Goal: Task Accomplishment & Management: Complete application form

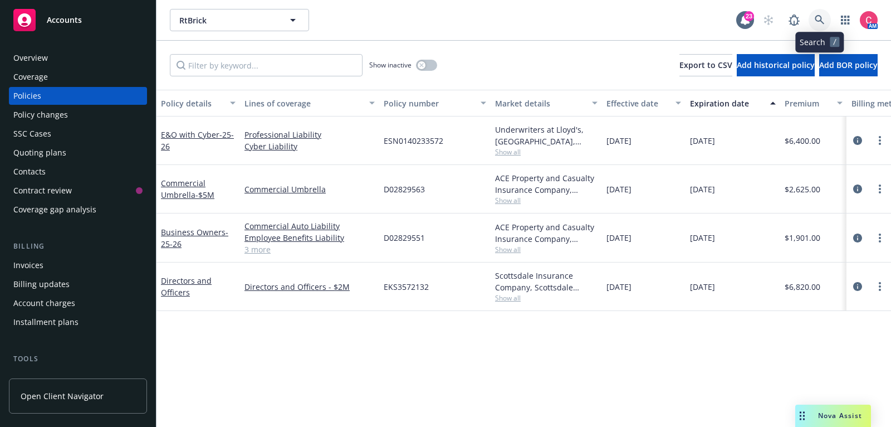
click at [823, 24] on icon at bounding box center [820, 20] width 10 height 10
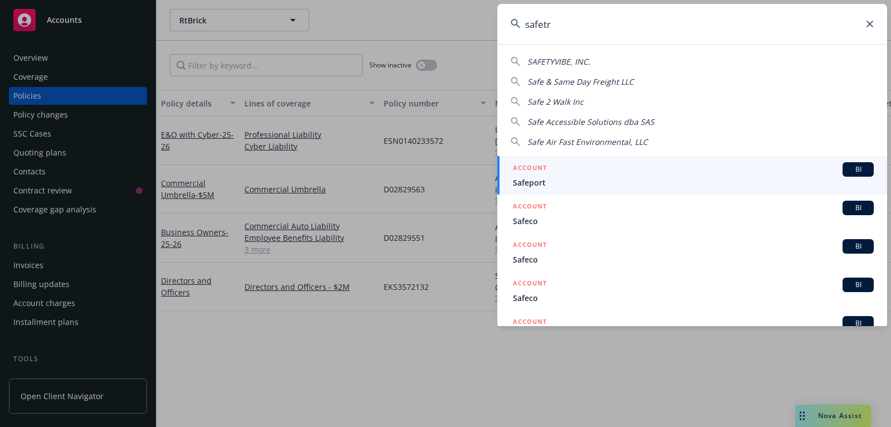
type input "safetru"
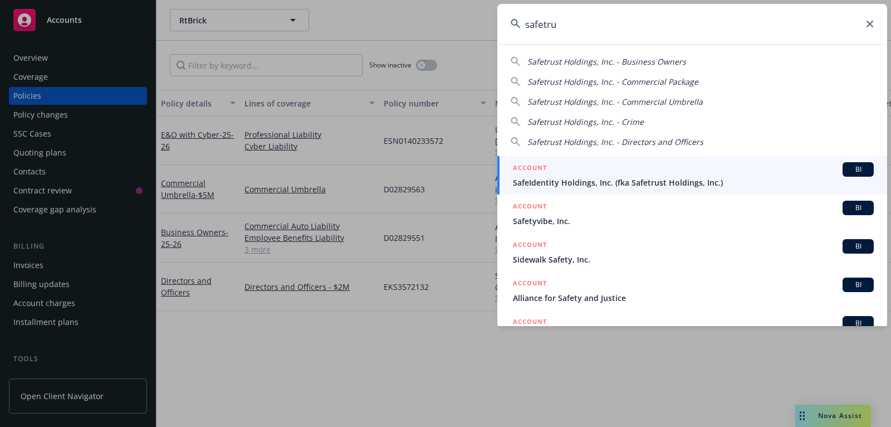
click at [780, 167] on div "ACCOUNT BI" at bounding box center [693, 169] width 361 height 14
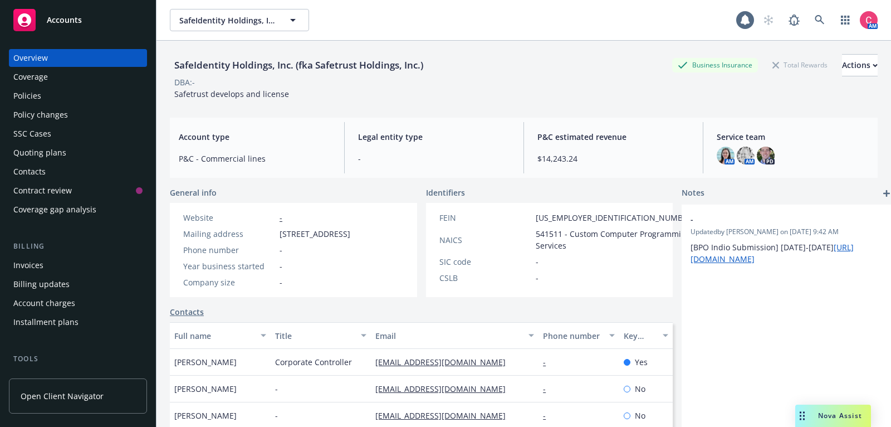
click at [107, 87] on div "Policies" at bounding box center [77, 96] width 129 height 18
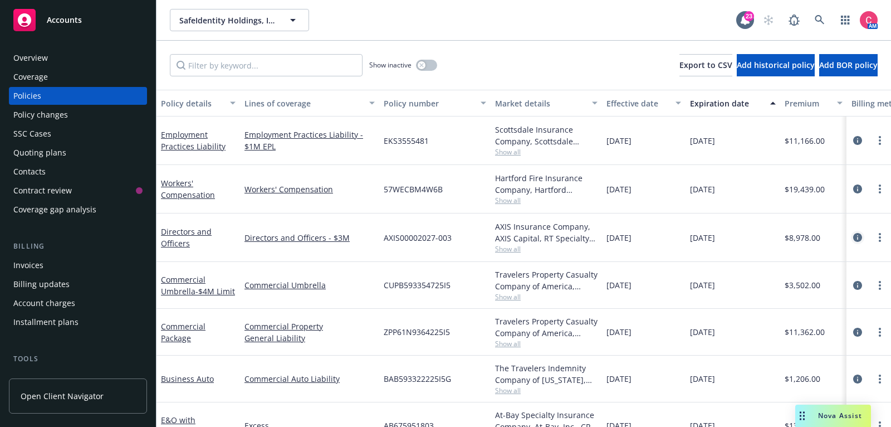
click at [858, 237] on icon "circleInformation" at bounding box center [857, 237] width 9 height 9
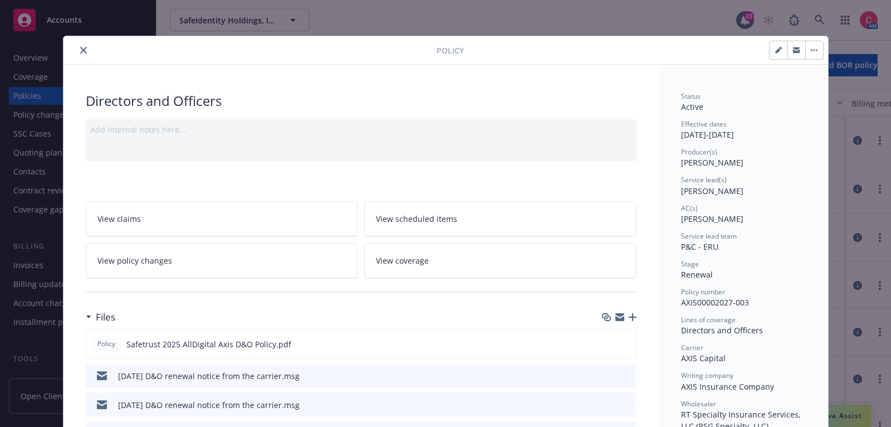
scroll to position [42, 0]
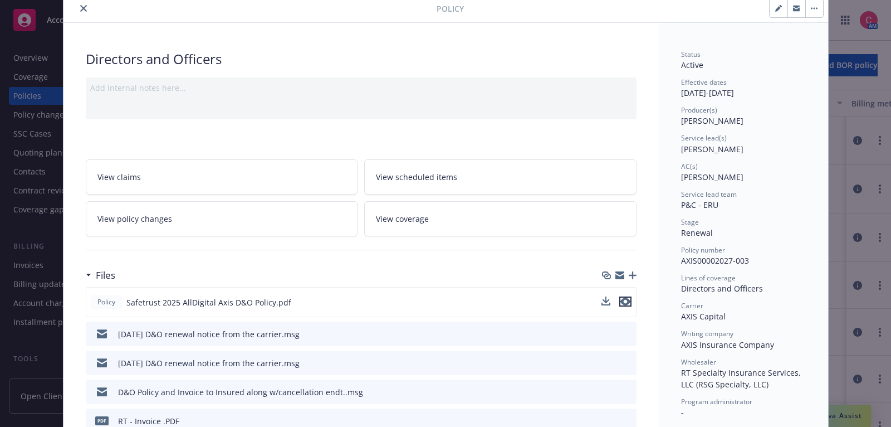
click at [629, 297] on icon "preview file" at bounding box center [626, 301] width 10 height 8
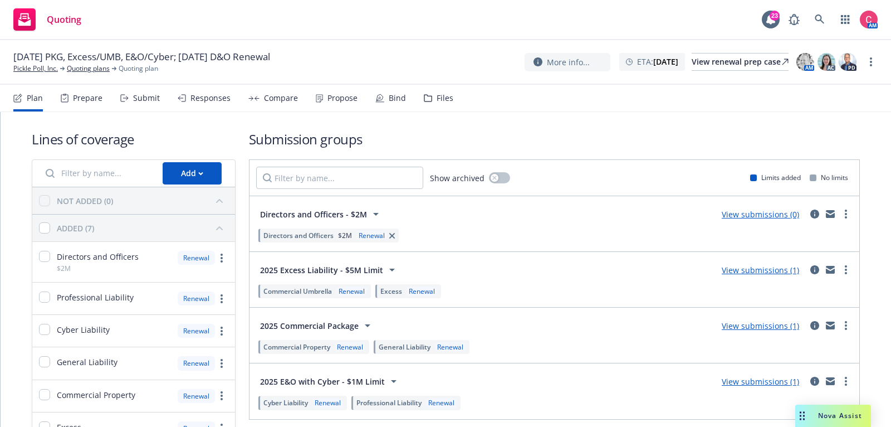
click at [444, 106] on div "Files" at bounding box center [439, 98] width 30 height 27
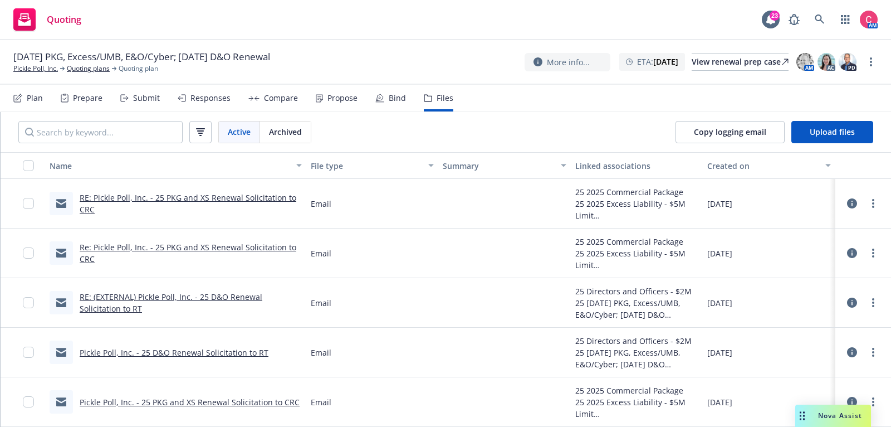
scroll to position [47, 0]
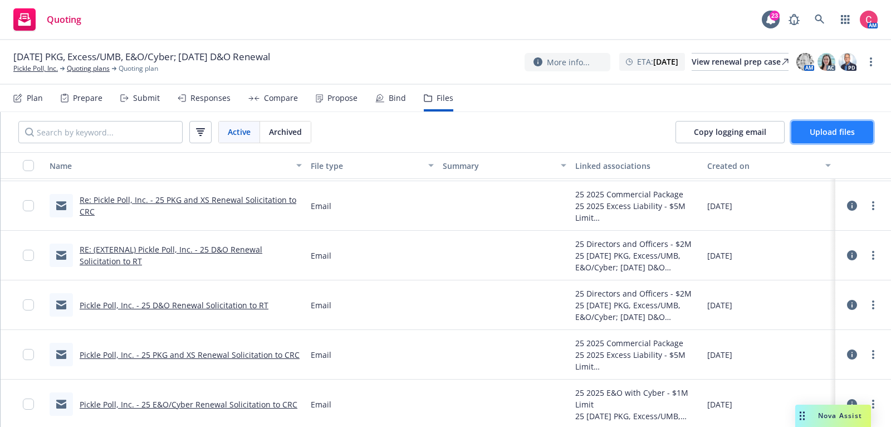
click at [852, 128] on span "Upload files" at bounding box center [832, 131] width 45 height 11
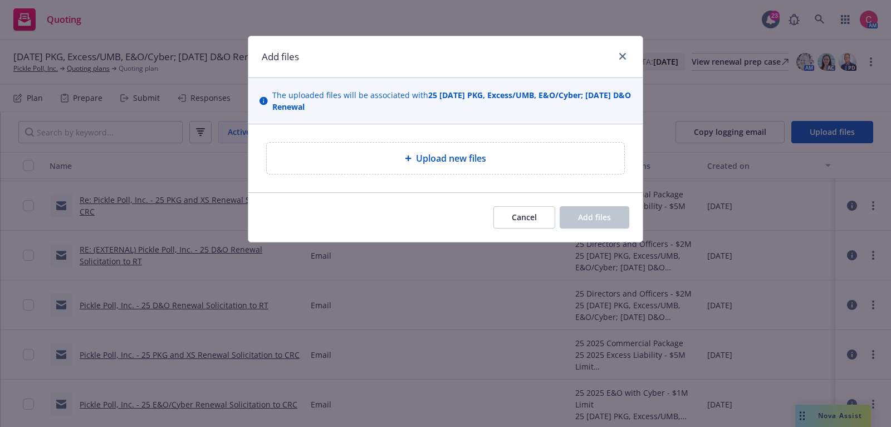
click at [386, 162] on div "Upload new files" at bounding box center [446, 158] width 340 height 13
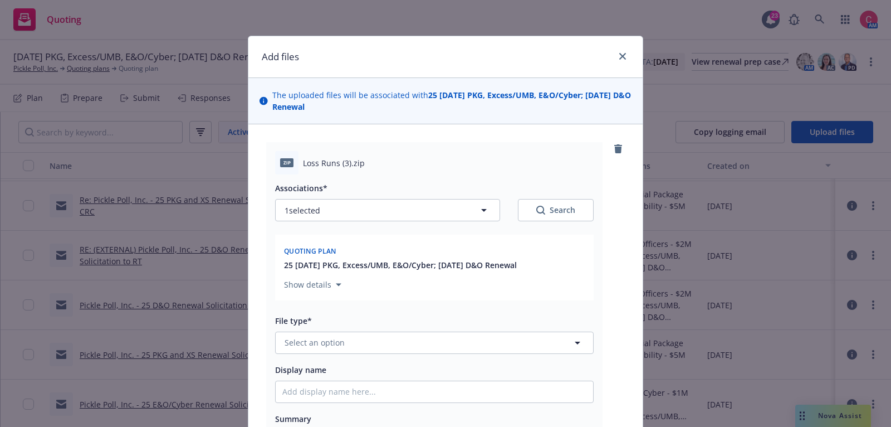
click at [618, 156] on div "zip Loss Runs (3).zip Associations* 1 selected Search Quoting plan 25 11/30/25 …" at bounding box center [445, 305] width 359 height 326
click at [618, 149] on icon "remove" at bounding box center [618, 148] width 8 height 9
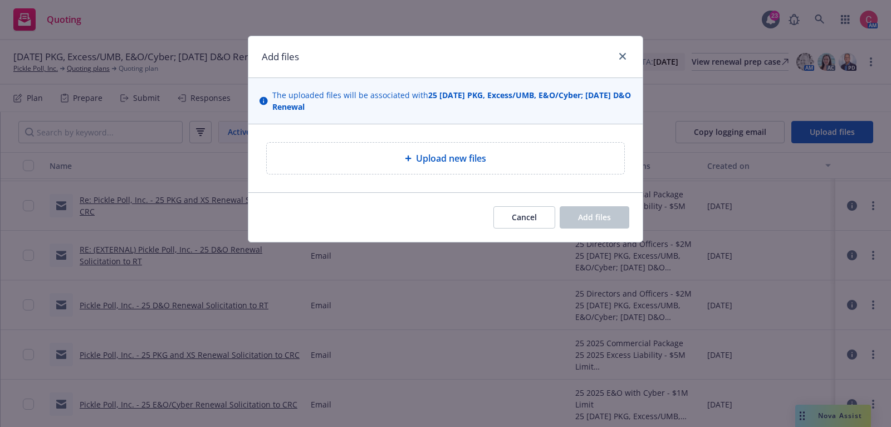
click at [409, 162] on div "Upload new files" at bounding box center [446, 158] width 340 height 13
type textarea "x"
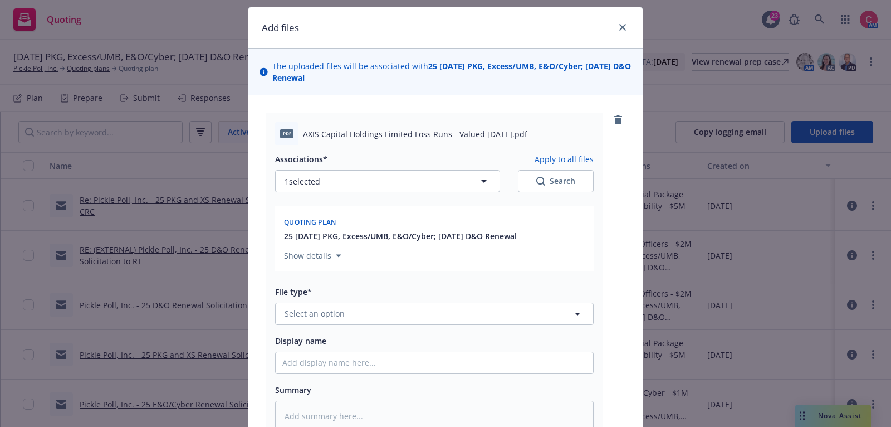
scroll to position [31, 0]
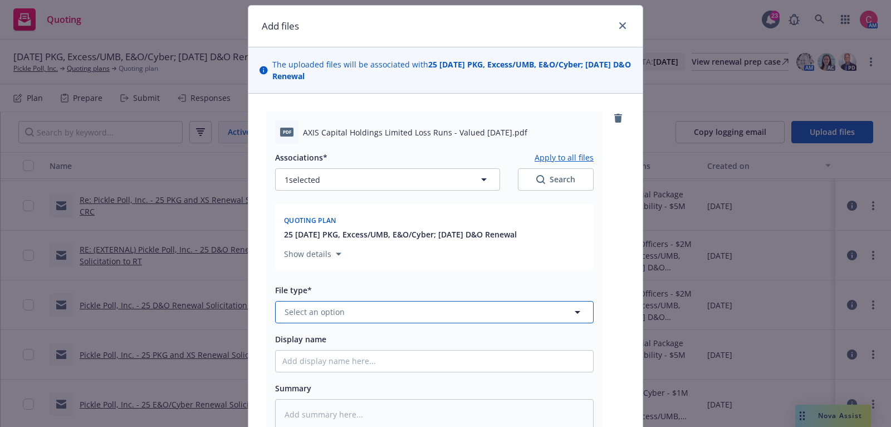
click at [439, 318] on button "Select an option" at bounding box center [434, 312] width 319 height 22
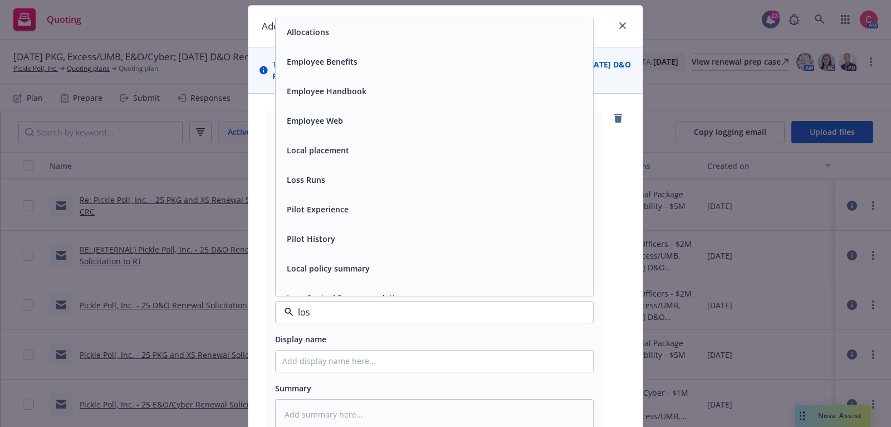
type input "loss"
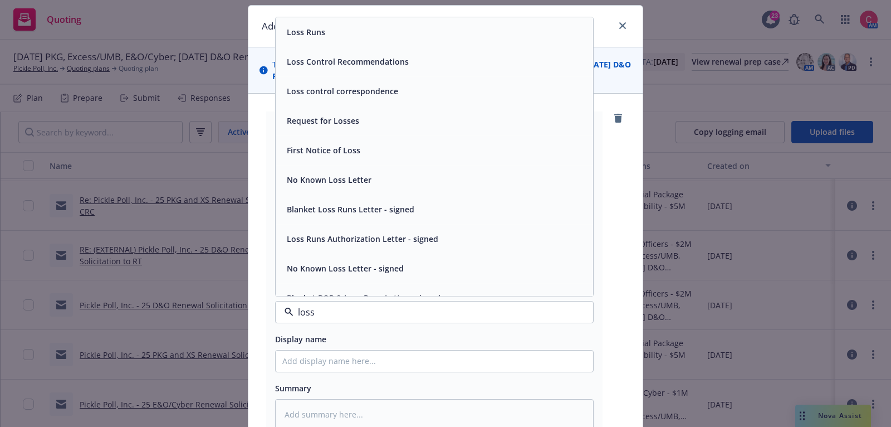
click at [421, 37] on div "Loss Runs" at bounding box center [434, 32] width 304 height 16
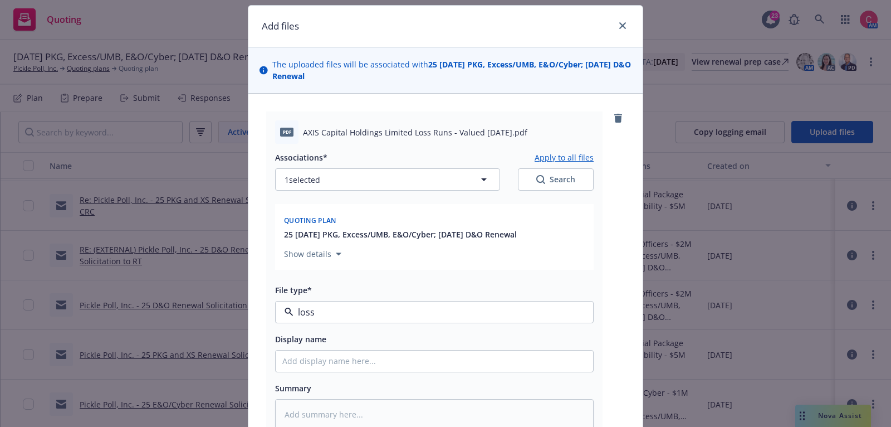
type textarea "x"
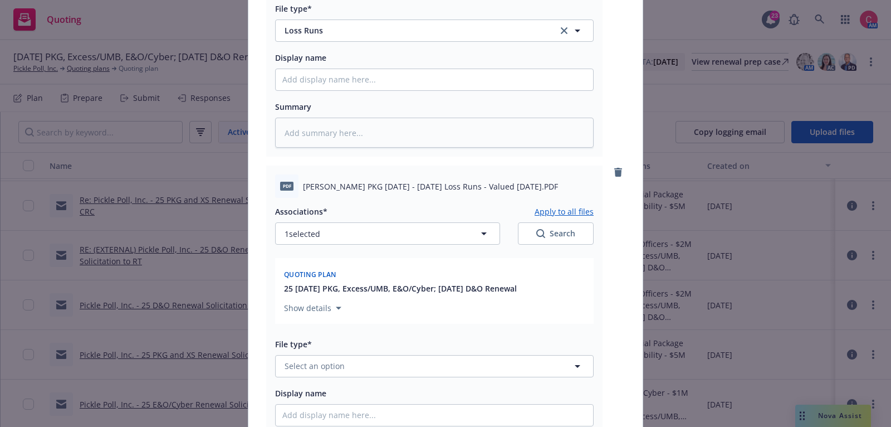
scroll to position [313, 0]
click at [396, 374] on button "Select an option" at bounding box center [434, 365] width 319 height 22
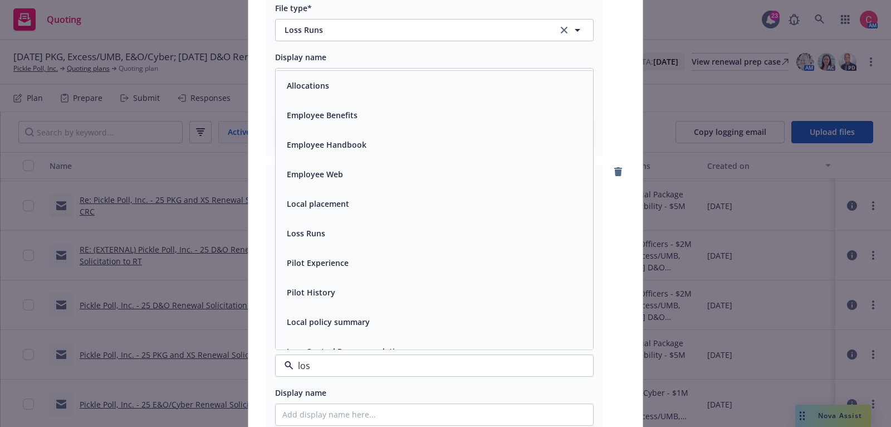
type input "loss"
click at [409, 85] on div "Loss Runs" at bounding box center [434, 85] width 304 height 16
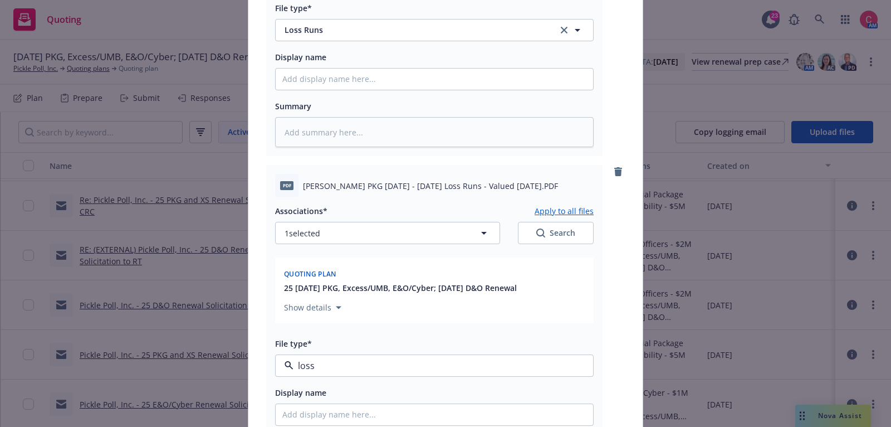
type textarea "x"
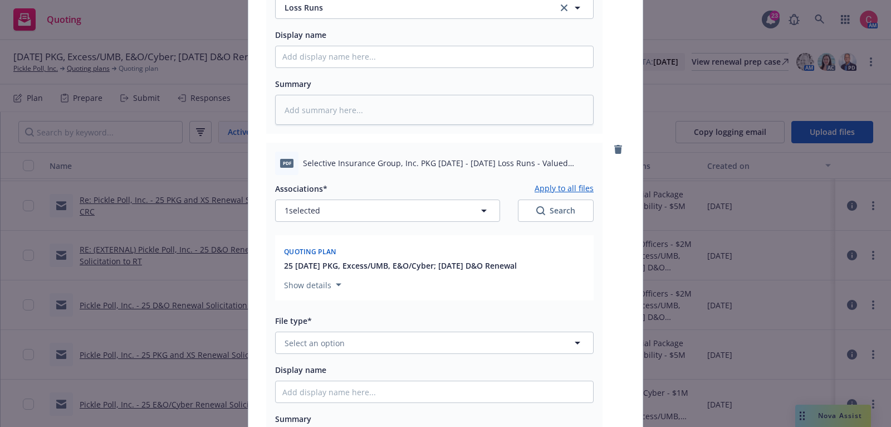
scroll to position [672, 0]
click at [383, 335] on button "Select an option" at bounding box center [434, 341] width 319 height 22
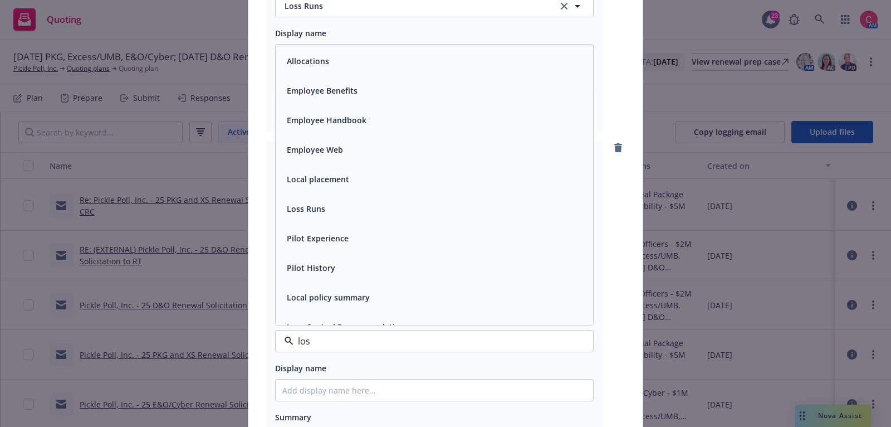
type input "loss"
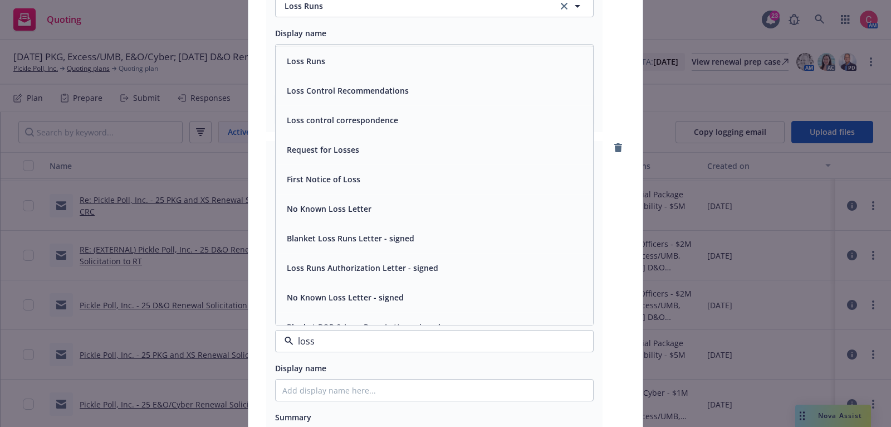
click at [348, 72] on div "Loss Runs" at bounding box center [435, 61] width 318 height 30
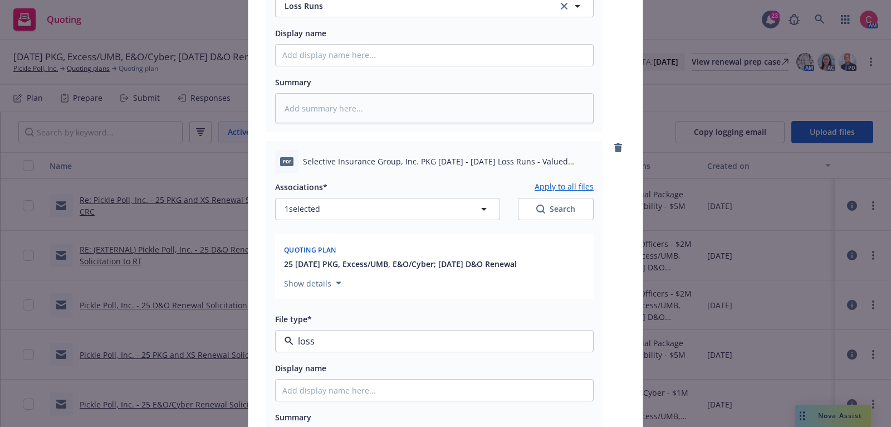
type textarea "x"
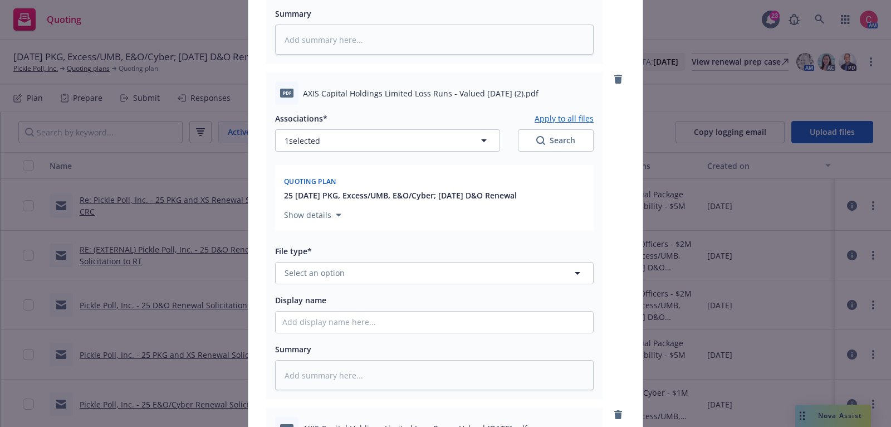
scroll to position [1087, 0]
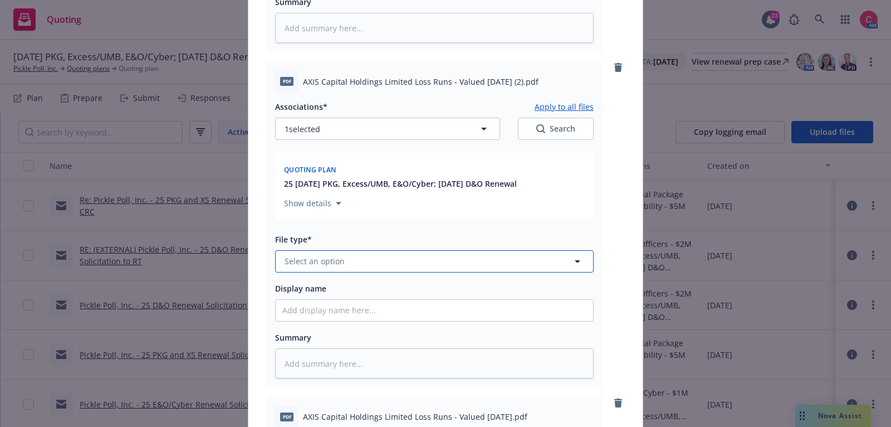
click at [364, 254] on button "Select an option" at bounding box center [434, 261] width 319 height 22
type input "loss"
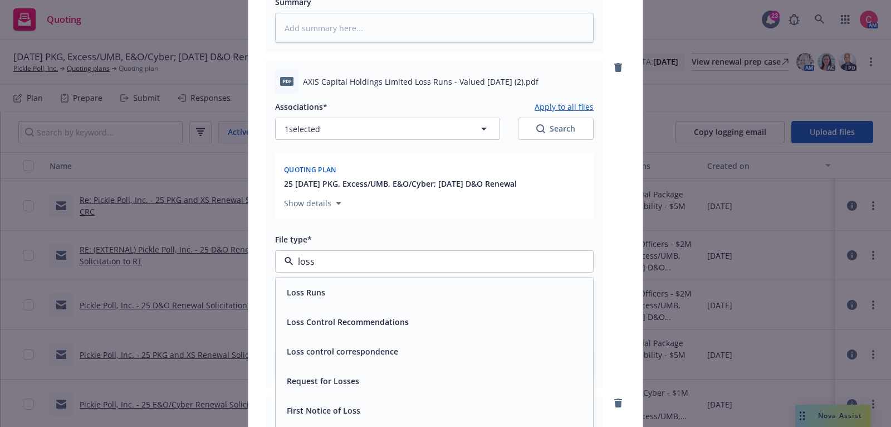
click at [369, 286] on div "Loss Runs" at bounding box center [434, 292] width 304 height 16
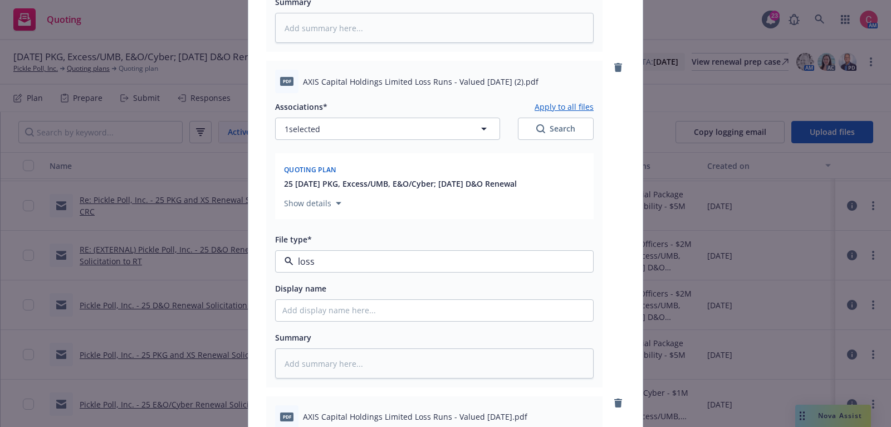
type textarea "x"
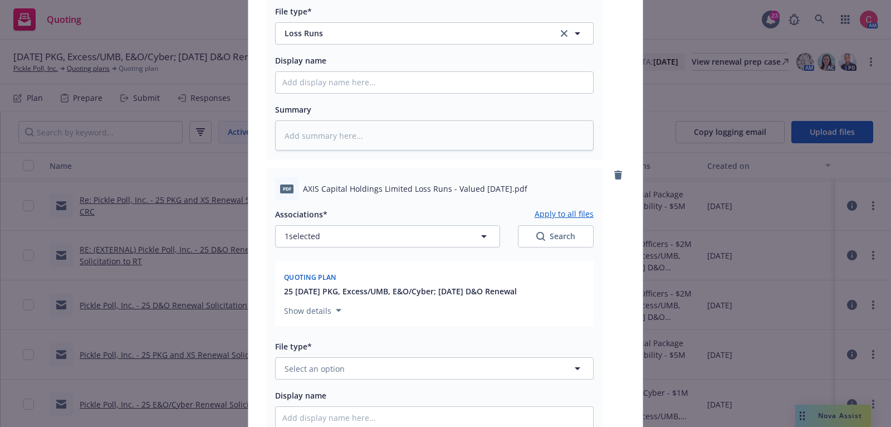
scroll to position [1322, 0]
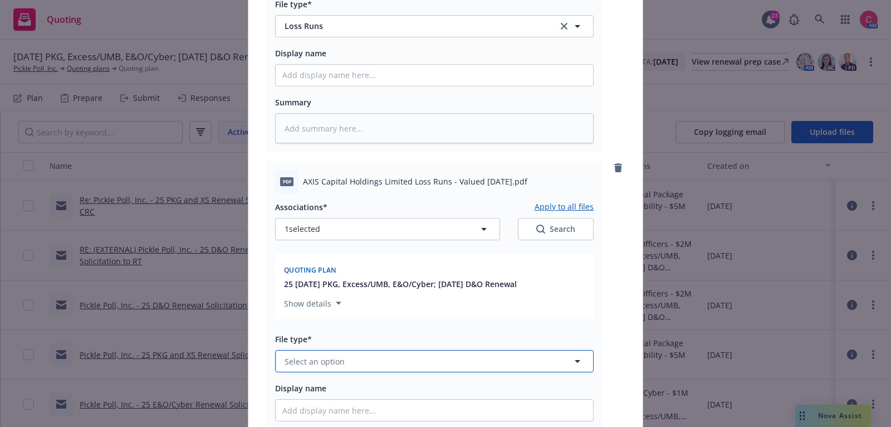
click at [364, 356] on button "Select an option" at bounding box center [434, 361] width 319 height 22
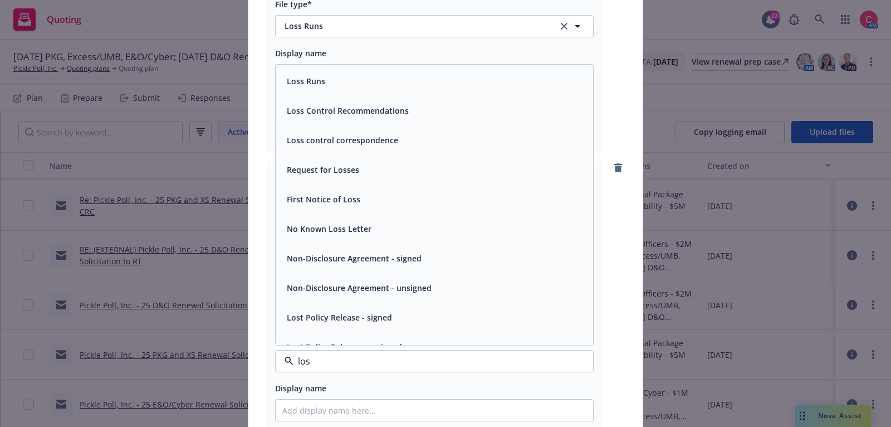
type input "loss"
click at [389, 73] on div "Loss Runs" at bounding box center [435, 82] width 318 height 30
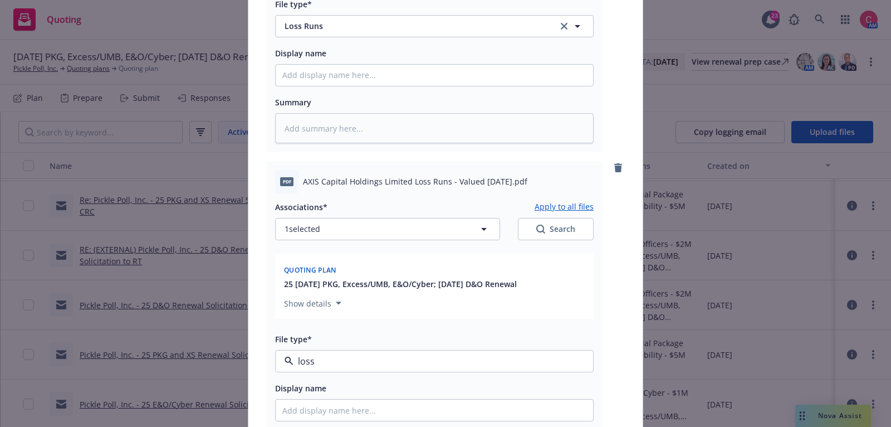
type textarea "x"
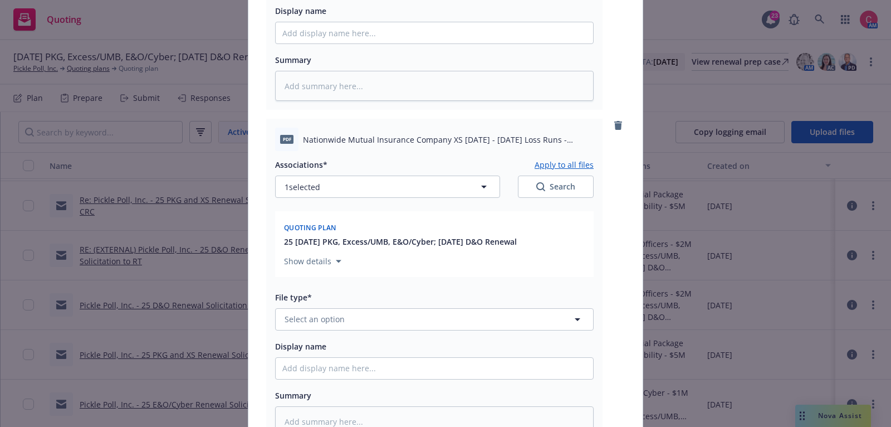
scroll to position [1709, 0]
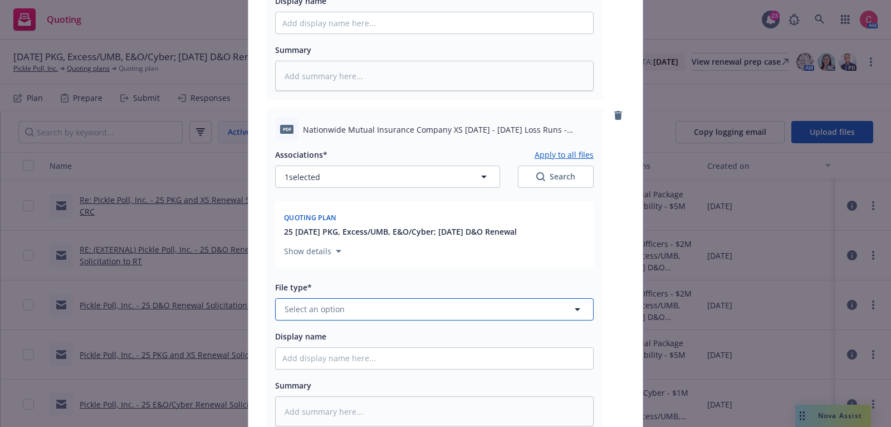
click at [364, 310] on button "Select an option" at bounding box center [434, 309] width 319 height 22
type input "loss"
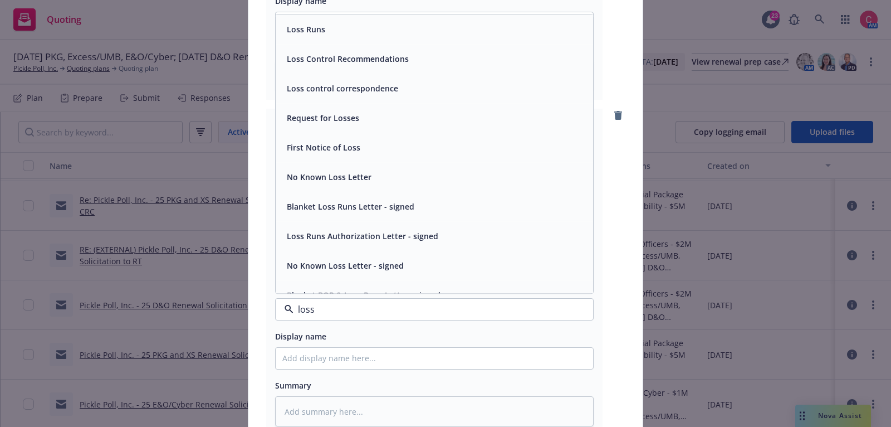
click at [370, 26] on div "Loss Runs" at bounding box center [434, 29] width 304 height 16
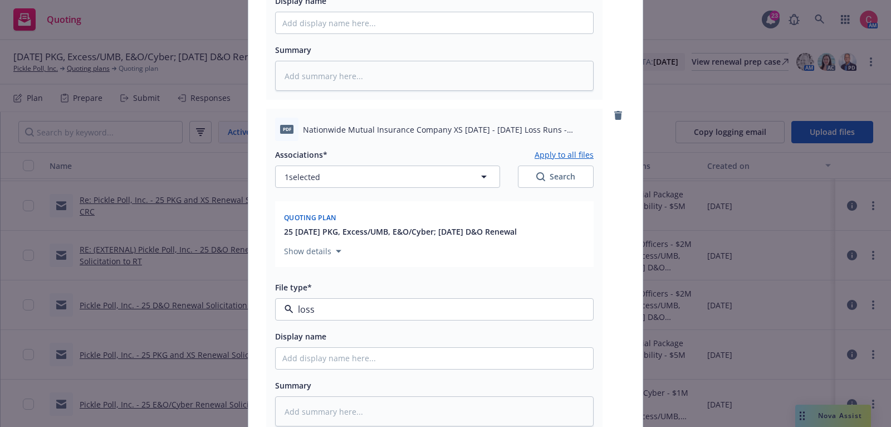
type textarea "x"
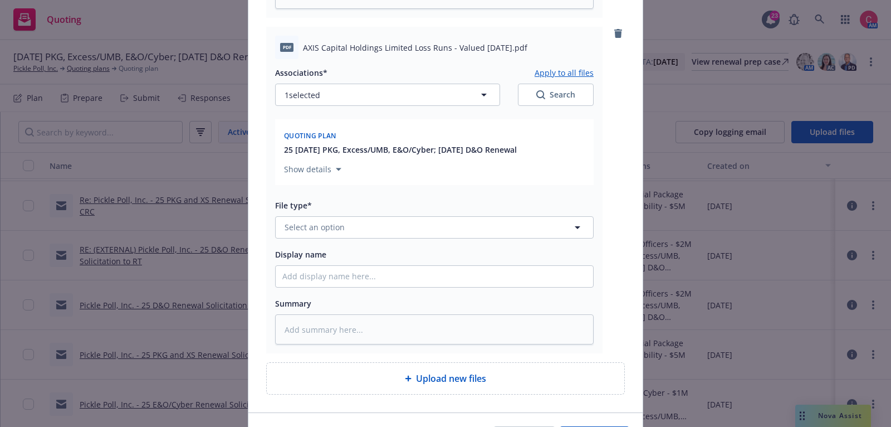
scroll to position [2129, 0]
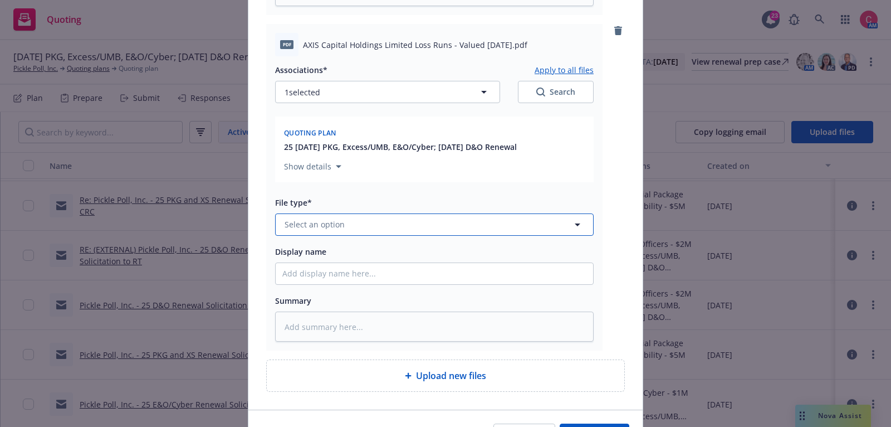
click at [377, 229] on button "Select an option" at bounding box center [434, 224] width 319 height 22
type input "loss"
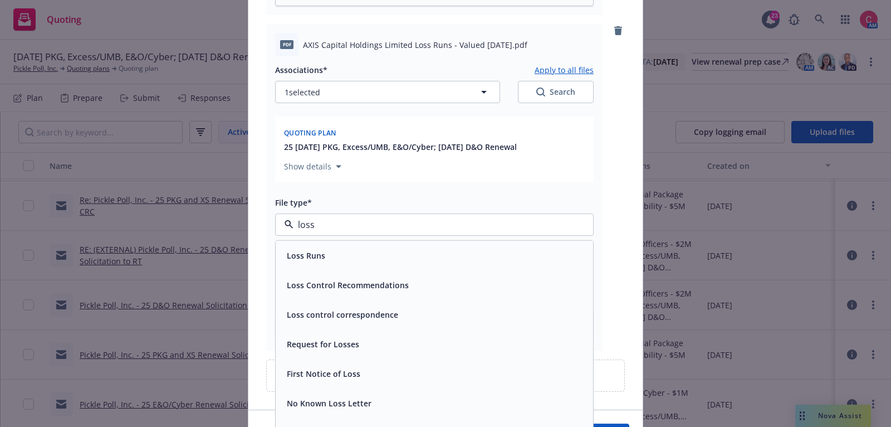
click at [378, 252] on div "Loss Runs" at bounding box center [434, 255] width 304 height 16
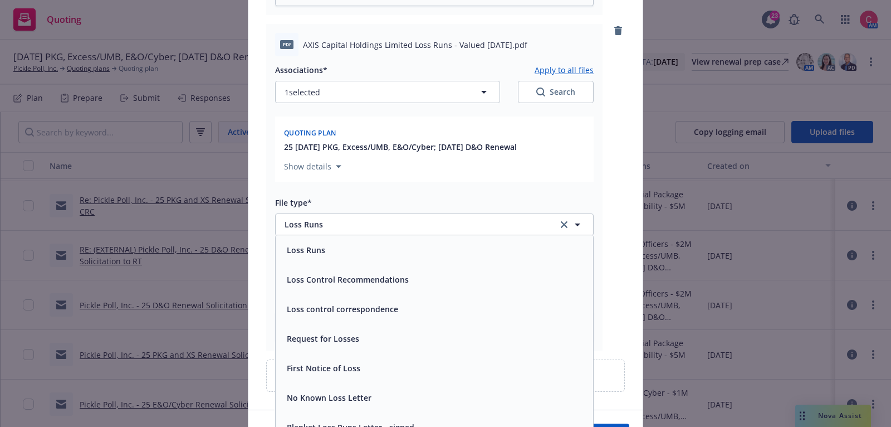
scroll to position [0, 0]
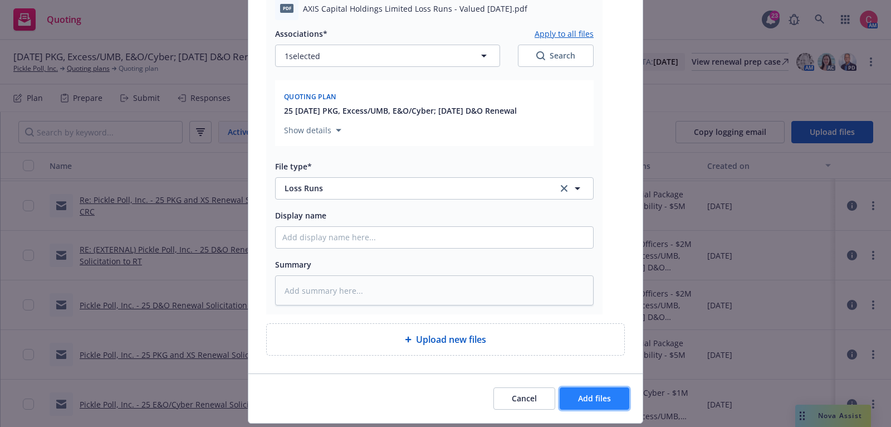
click at [614, 394] on button "Add files" at bounding box center [595, 398] width 70 height 22
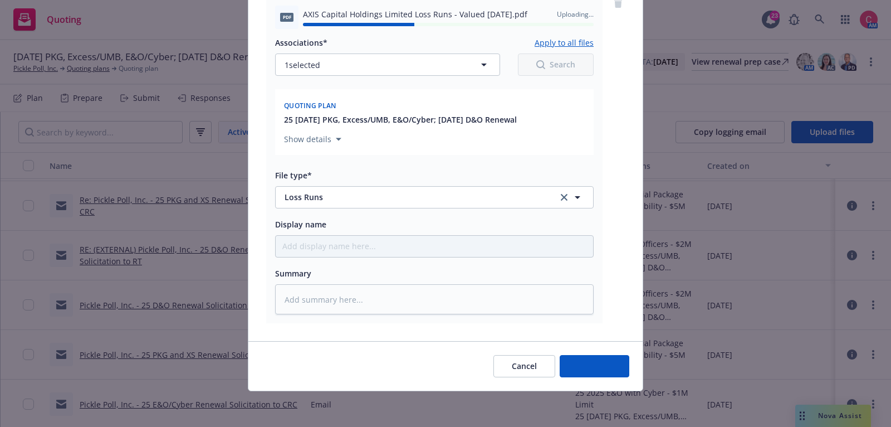
type textarea "x"
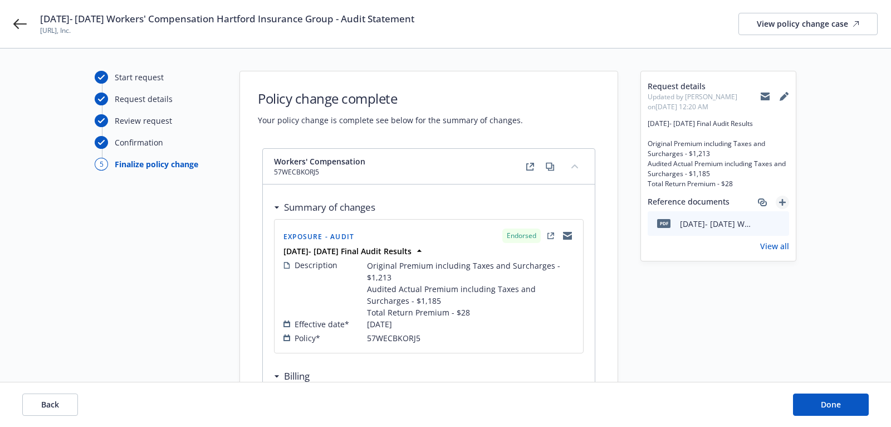
click at [782, 204] on icon "add" at bounding box center [782, 202] width 7 height 7
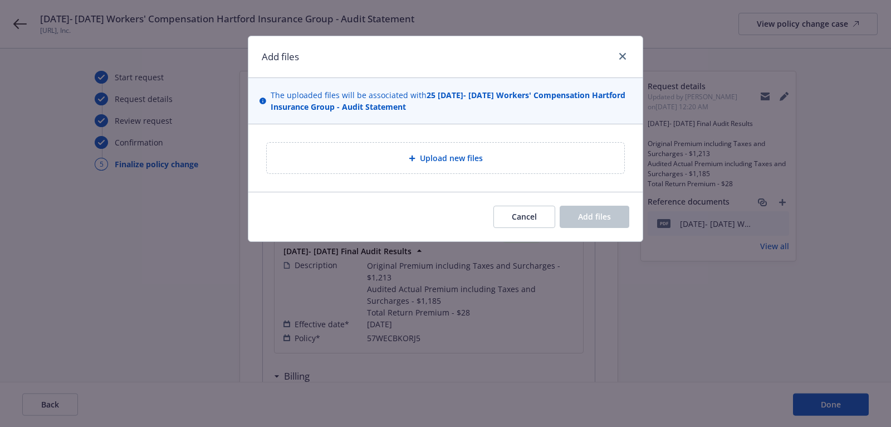
click at [515, 160] on div "Upload new files" at bounding box center [446, 158] width 340 height 13
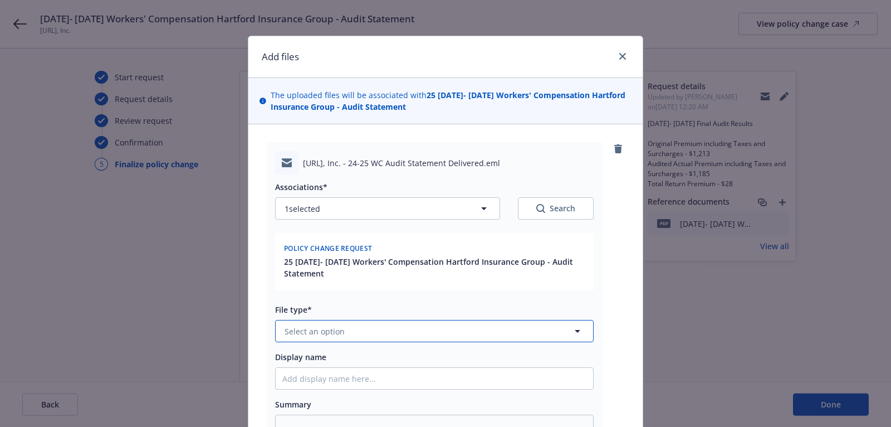
click at [397, 326] on button "Select an option" at bounding box center [434, 331] width 319 height 22
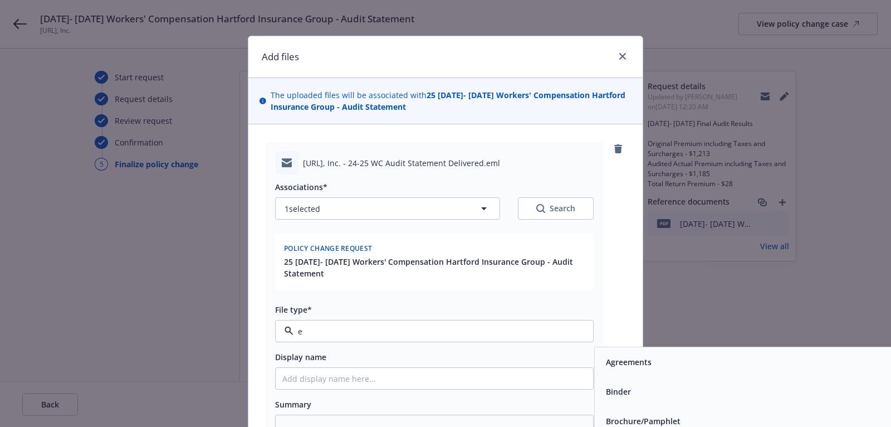
type input "em"
click at [643, 402] on div "Email" at bounding box center [754, 392] width 318 height 30
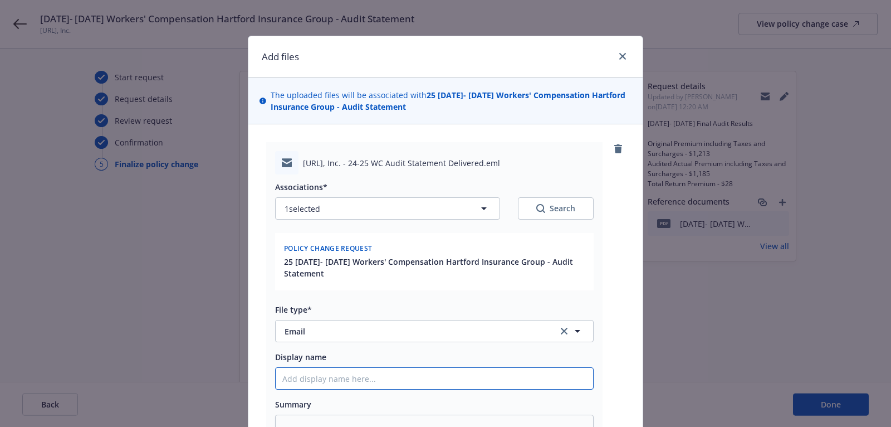
click at [510, 375] on input "Display name" at bounding box center [435, 378] width 318 height 21
type textarea "x"
type input "2"
type textarea "x"
type input "24"
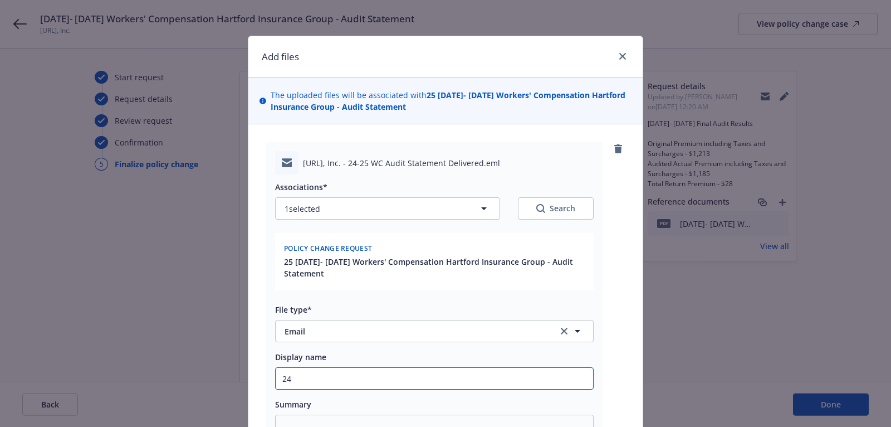
type textarea "x"
type input "24-"
type textarea "x"
type input "24-2"
type textarea "x"
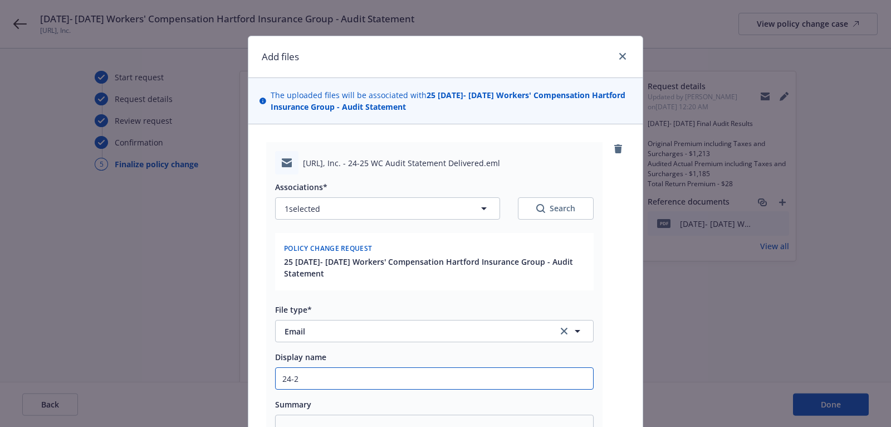
type input "24-25"
type textarea "x"
type input "24-25"
type textarea "x"
type input "24-25 W"
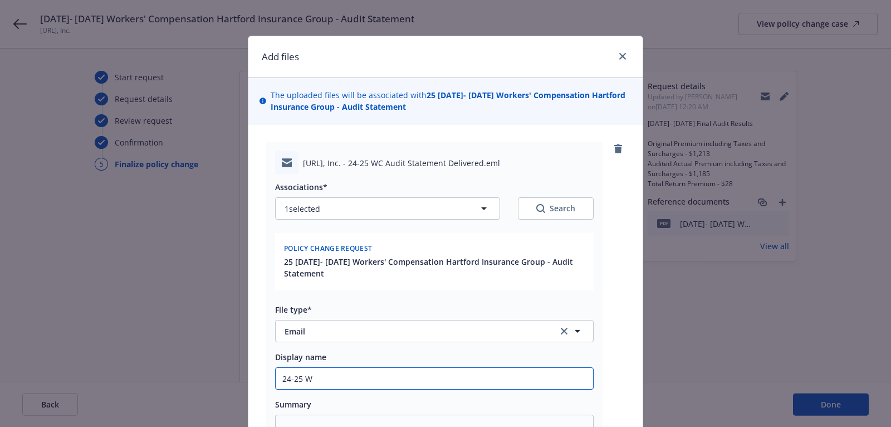
type textarea "x"
type input "24-25 WC"
type textarea "x"
type input "24-25 WC"
type textarea "x"
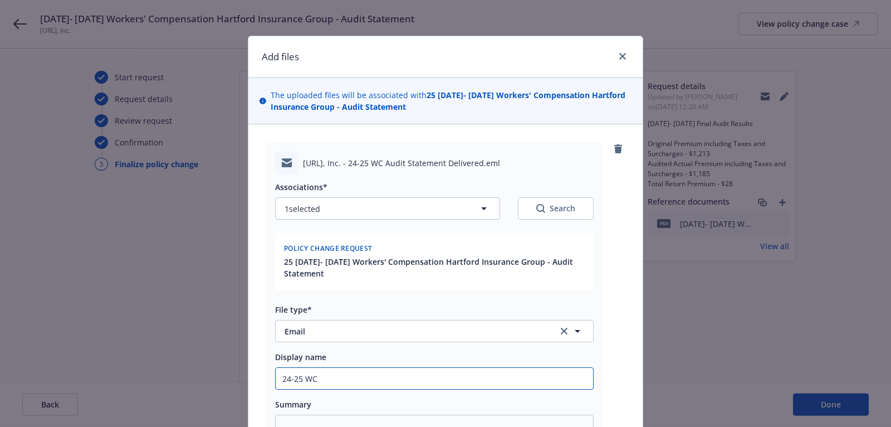
type input "24-25 WC A"
type textarea "x"
type input "24-25 WC Au"
type textarea "x"
type input "24-25 WC Aud"
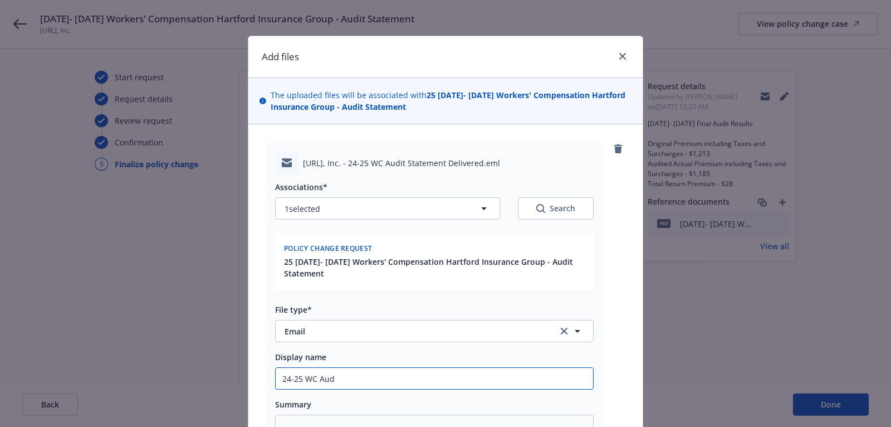
type textarea "x"
type input "24-25 WC Audit"
type textarea "x"
type input "24-25 WC Audit"
type textarea "x"
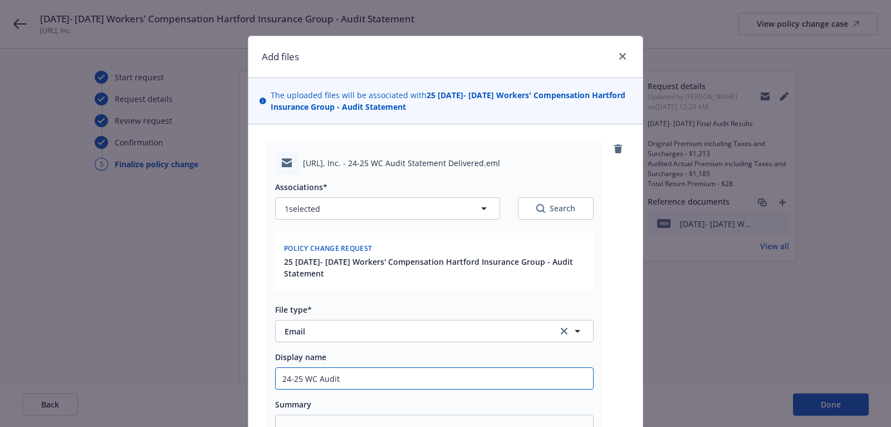
type input "24-25 WC Audit S"
type textarea "x"
type input "24-25 WC Audit St"
type textarea "x"
type input "24-25 WC Audit Sta"
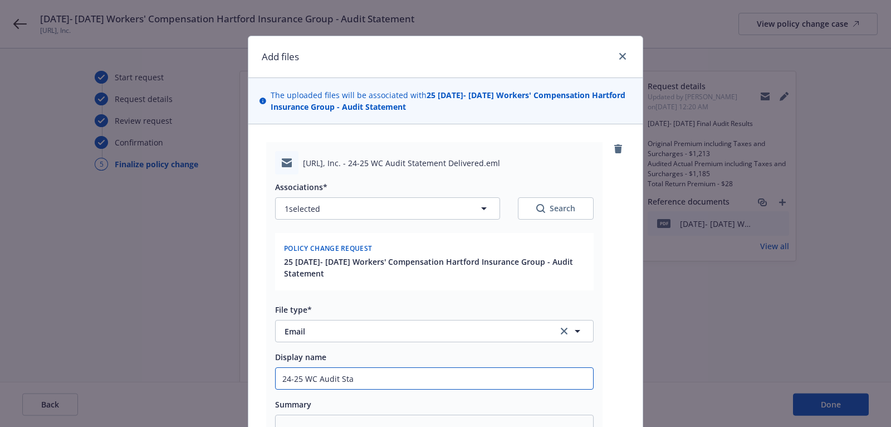
type textarea "x"
type input "24-25 WC Audit Stat"
type textarea "x"
type input "24-25 WC Audit State"
type textarea "x"
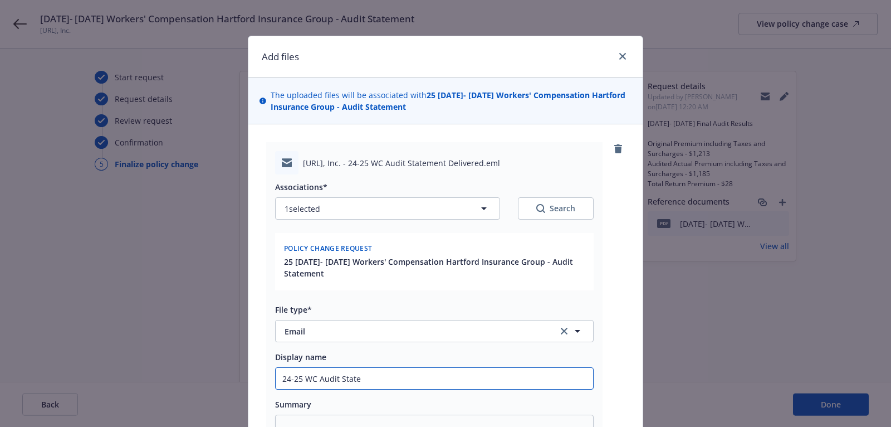
type input "24-25 WC Audit Statem"
type textarea "x"
type input "24-25 WC Audit Stateme"
type textarea "x"
type input "24-25 WC Audit Statemen"
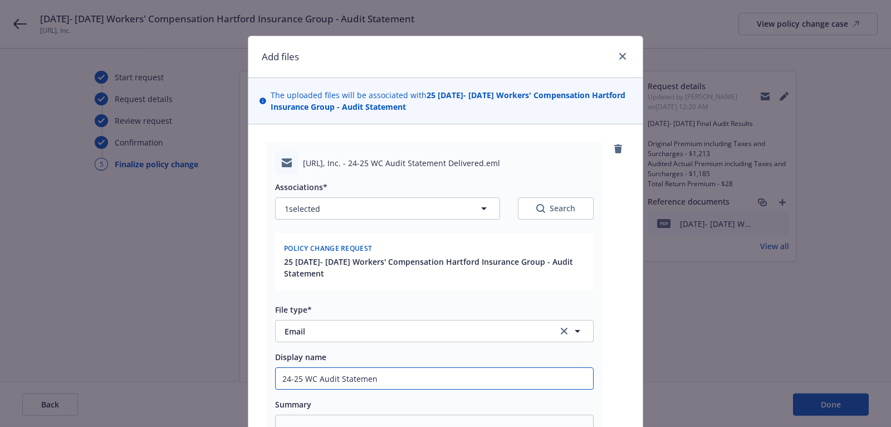
type textarea "x"
type input "24-25 WC Audit Statement"
type textarea "x"
type input "24-25 WC Audit Statement"
type textarea "x"
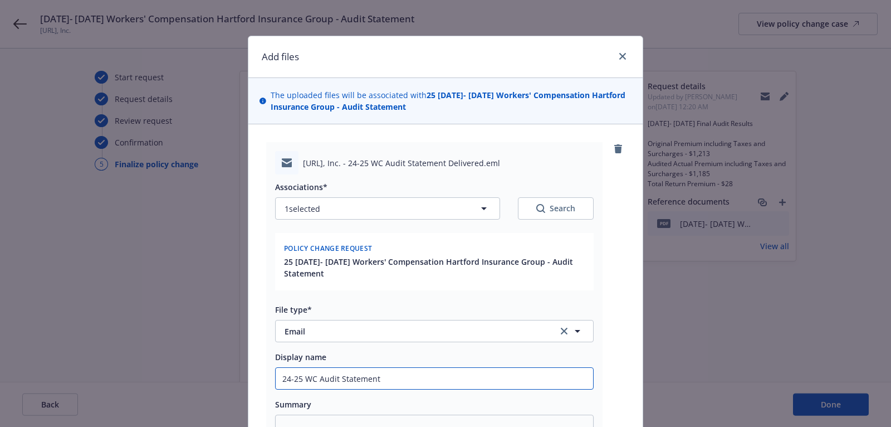
type input "24-25 WC Audit Statement D"
type textarea "x"
type input "24-25 WC Audit Statement De"
type textarea "x"
type input "24-25 WC Audit Statement Del"
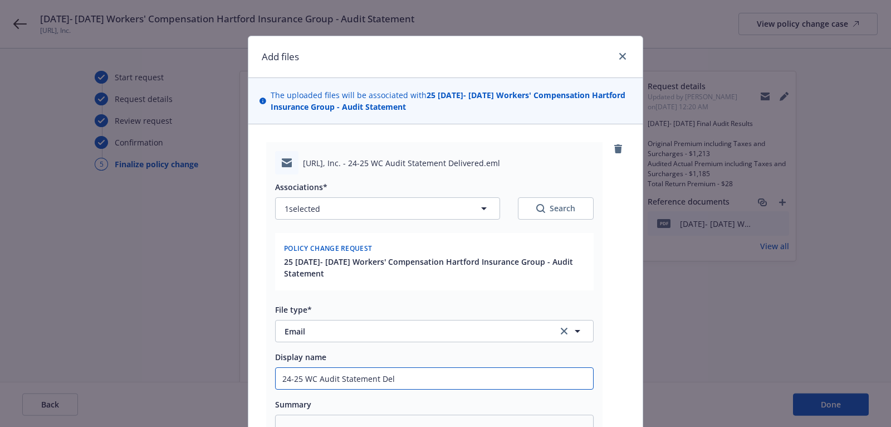
type textarea "x"
type input "24-25 WC Audit Statement Deli"
type textarea "x"
type input "24-25 WC Audit Statement Deliv"
type textarea "x"
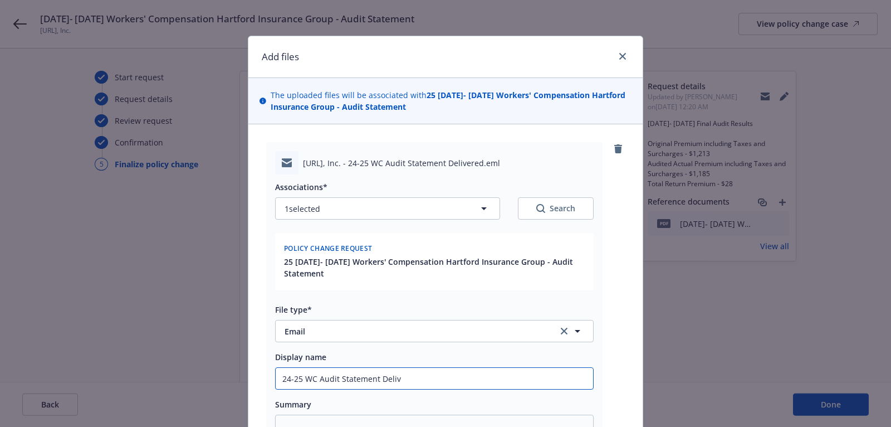
type input "24-25 WC Audit Statement Delive"
type textarea "x"
type input "24-25 WC Audit Statement Deliver"
type textarea "x"
type input "24-25 WC Audit Statement Delivere"
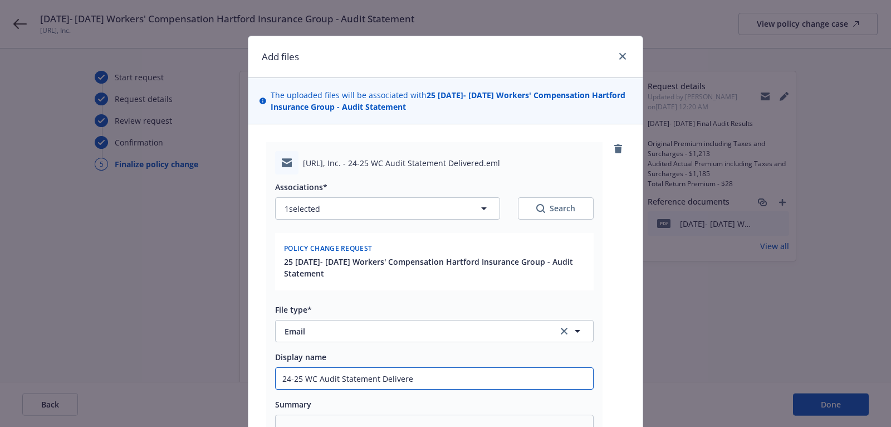
type textarea "x"
type input "24-25 WC Audit Statement Delivered"
type textarea "x"
type input "24-25 WC Audit Statement Delivered t"
type textarea "x"
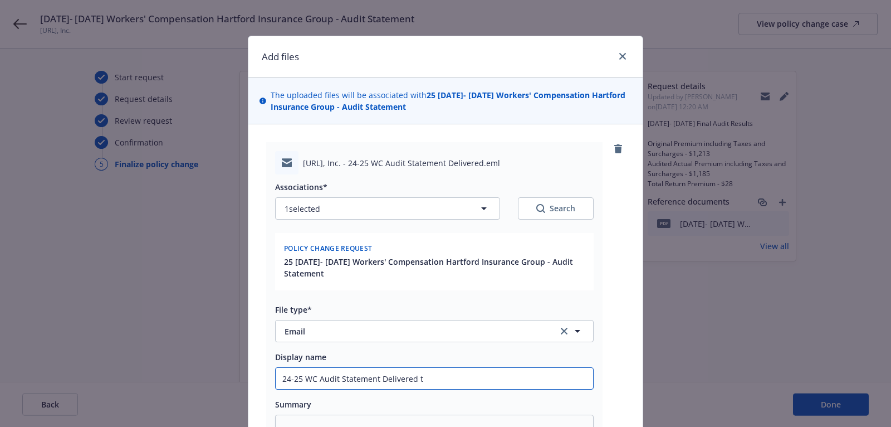
type input "24-25 WC Audit Statement Delivered to"
type textarea "x"
type input "24-25 WC Audit Statement Delivered to"
type textarea "x"
type input "24-25 WC Audit Statement Delivered to i"
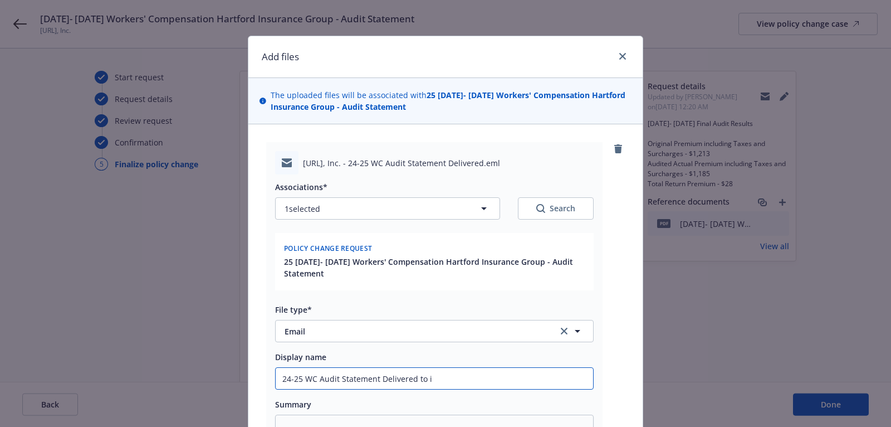
type textarea "x"
type input "24-25 WC Audit Statement Delivered to in"
type textarea "x"
type input "24-25 WC Audit Statement Delivered to insu"
type textarea "x"
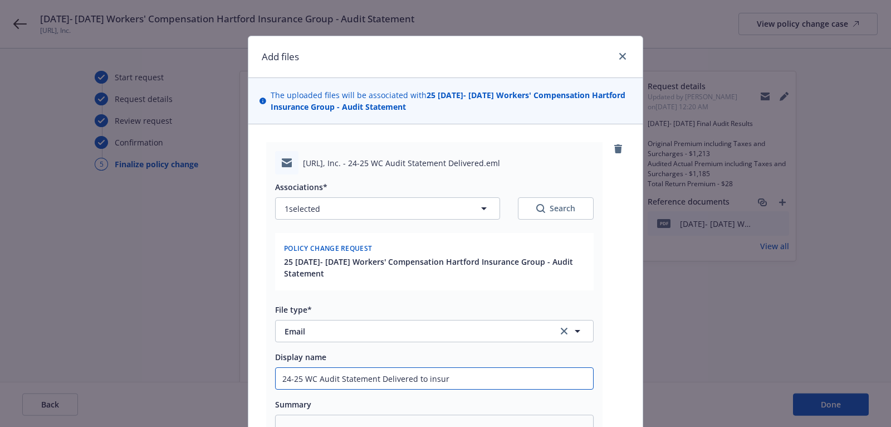
type input "24-25 WC Audit Statement Delivered to insure"
type textarea "x"
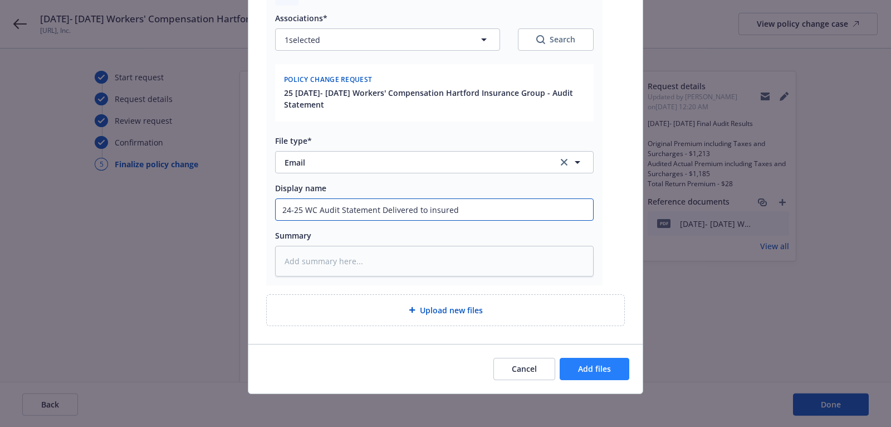
type input "24-25 WC Audit Statement Delivered to insured"
click at [602, 368] on span "Add files" at bounding box center [594, 368] width 33 height 11
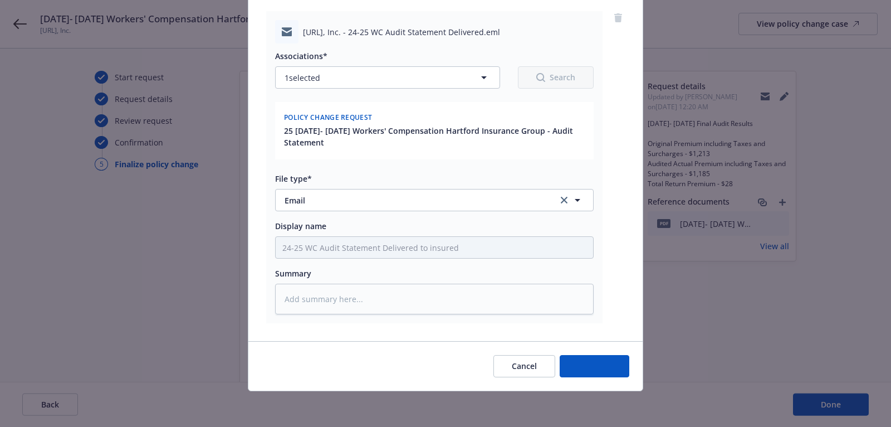
scroll to position [129, 0]
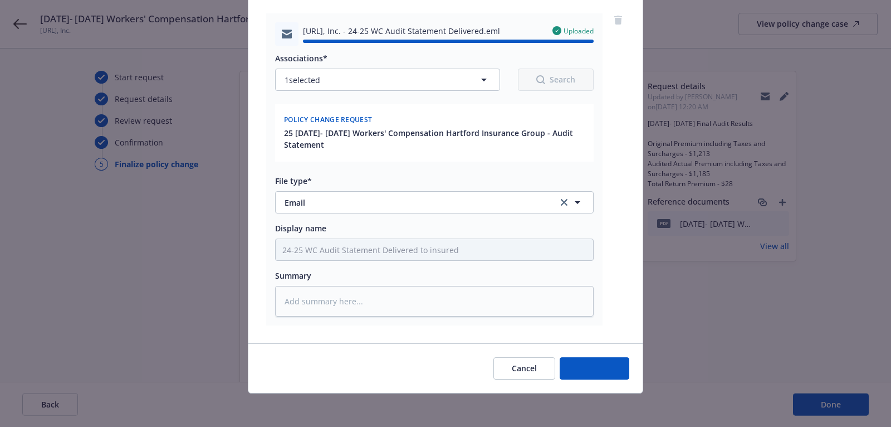
type textarea "x"
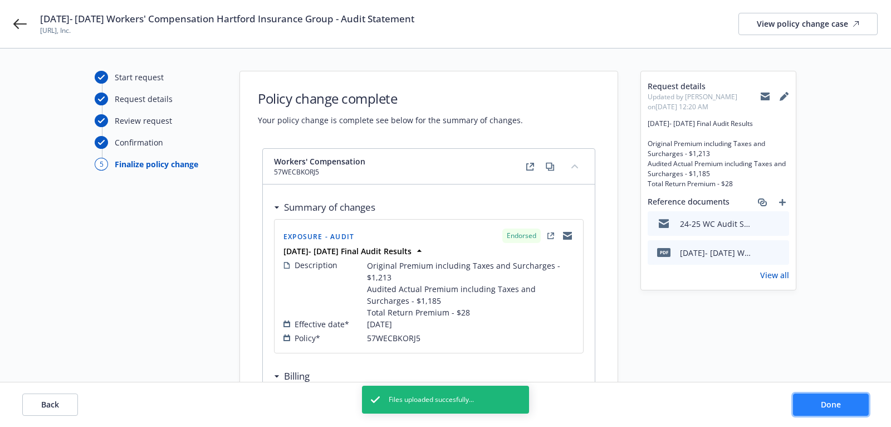
click at [831, 401] on span "Done" at bounding box center [831, 404] width 20 height 11
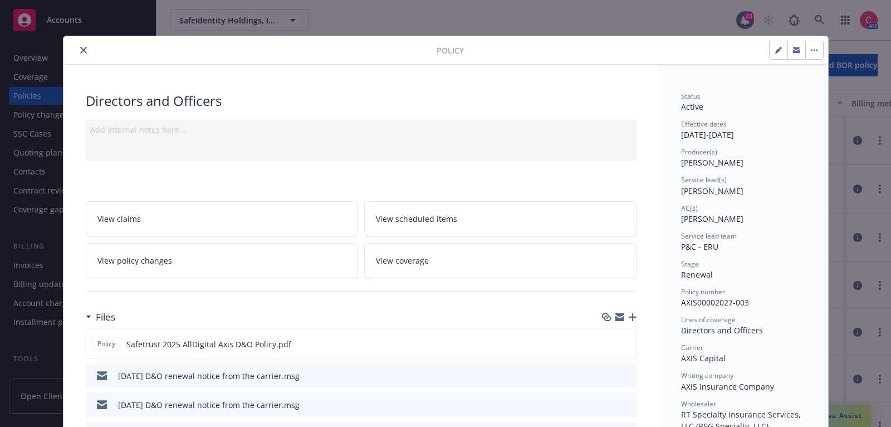
click at [82, 47] on icon "close" at bounding box center [83, 50] width 7 height 7
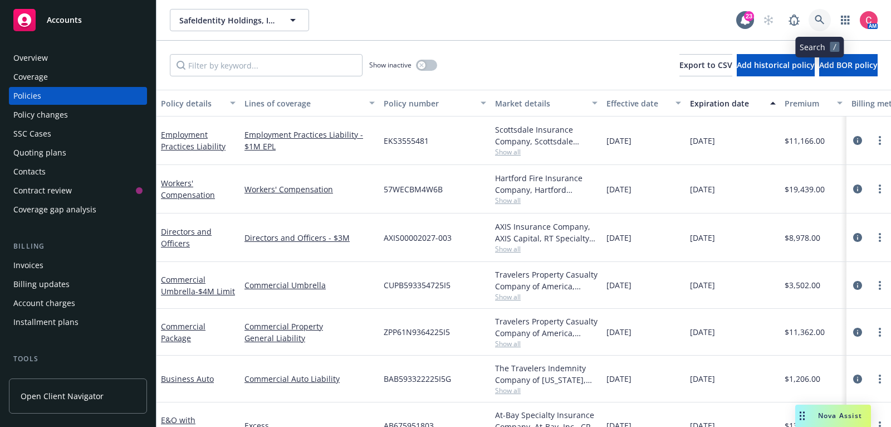
click at [814, 23] on link at bounding box center [820, 20] width 22 height 22
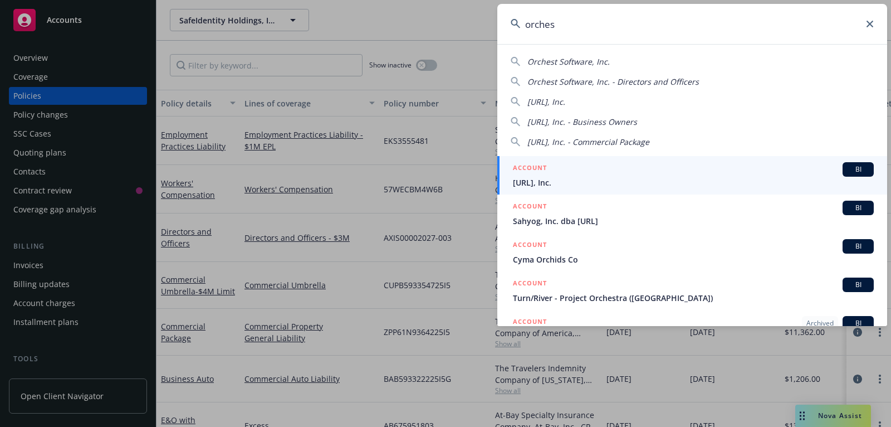
type input "orches"
click at [756, 170] on div "ACCOUNT BI" at bounding box center [693, 169] width 361 height 14
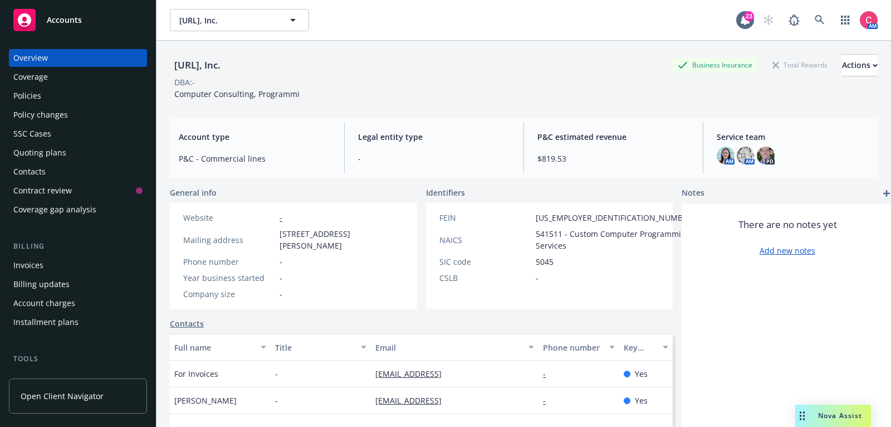
drag, startPoint x: 175, startPoint y: 64, endPoint x: 256, endPoint y: 67, distance: 81.4
click at [225, 67] on div "[URL], Inc." at bounding box center [197, 65] width 55 height 14
copy div "[URL], Inc."
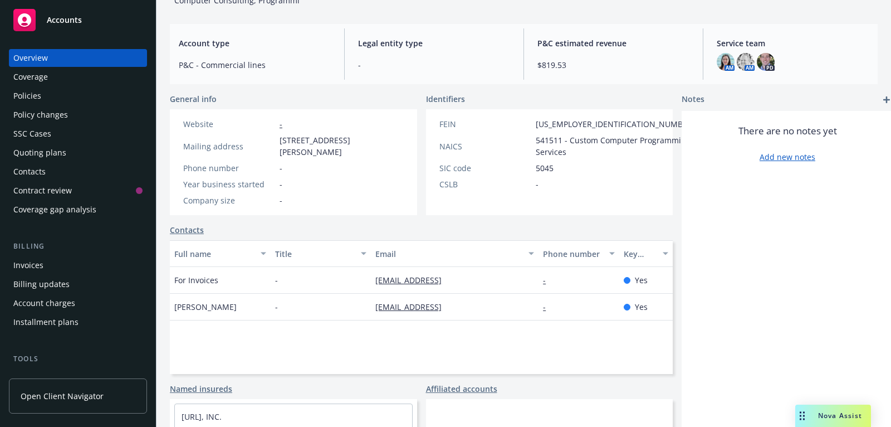
scroll to position [95, 0]
drag, startPoint x: 455, startPoint y: 311, endPoint x: 365, endPoint y: 308, distance: 89.8
click at [371, 308] on div "[EMAIL_ADDRESS]" at bounding box center [455, 305] width 168 height 27
copy link "[EMAIL_ADDRESS]"
drag, startPoint x: 445, startPoint y: 280, endPoint x: 365, endPoint y: 281, distance: 80.2
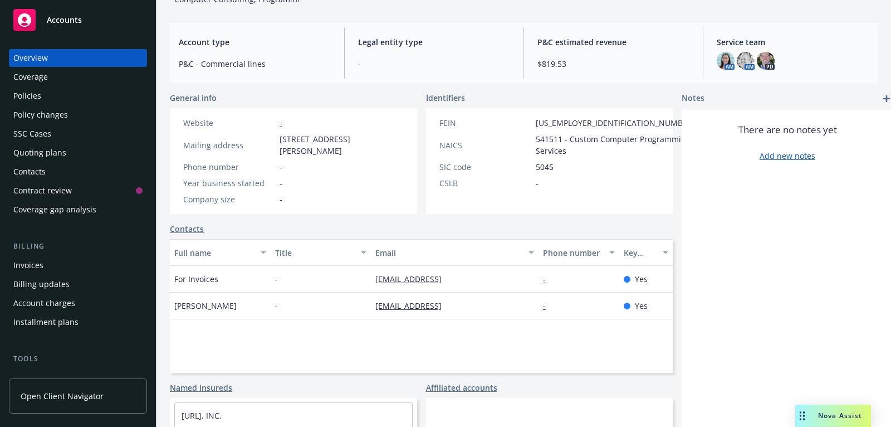
click at [371, 281] on div "[EMAIL_ADDRESS]" at bounding box center [455, 279] width 168 height 27
copy link "[EMAIL_ADDRESS]"
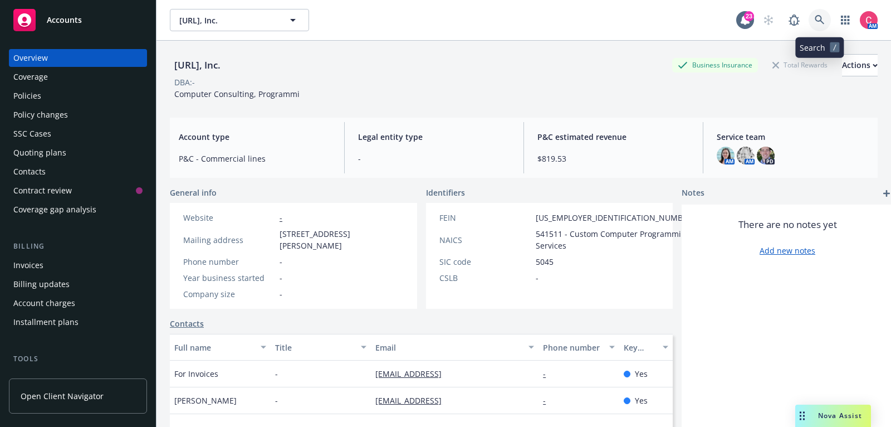
click at [825, 13] on link at bounding box center [820, 20] width 22 height 22
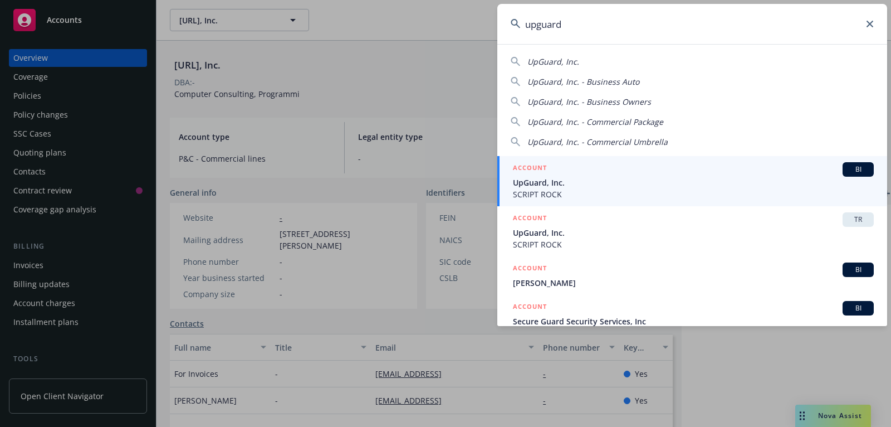
type input "upguard"
click at [749, 181] on span "UpGuard, Inc." at bounding box center [693, 183] width 361 height 12
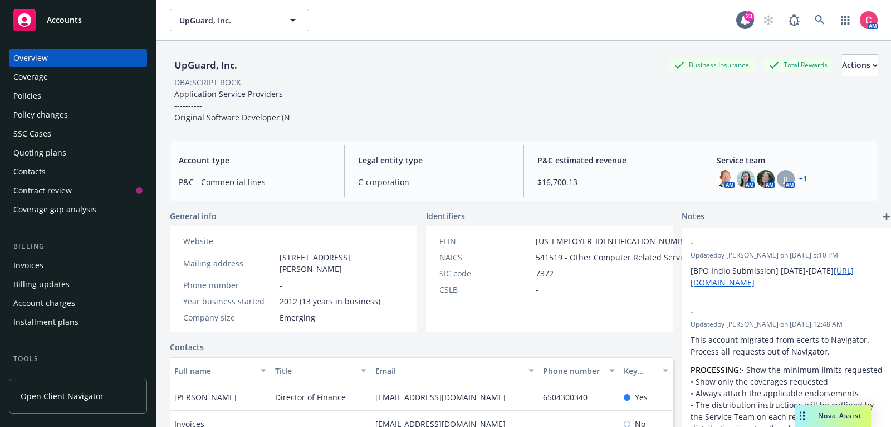
click at [112, 97] on div "Policies" at bounding box center [77, 96] width 129 height 18
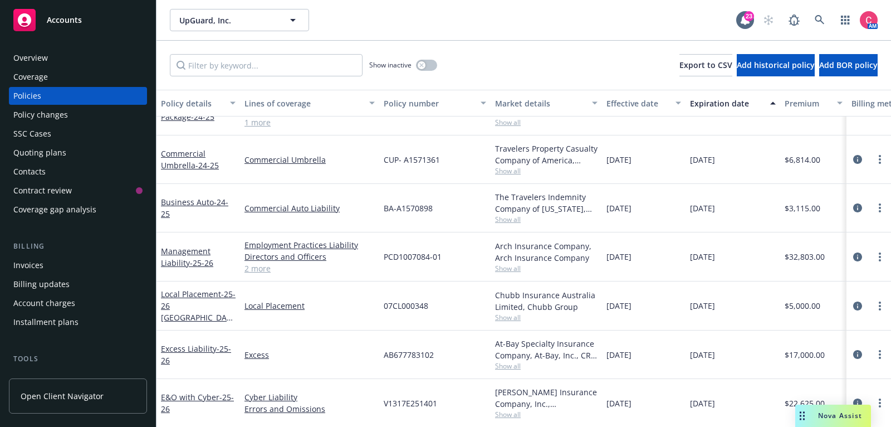
scroll to position [32, 0]
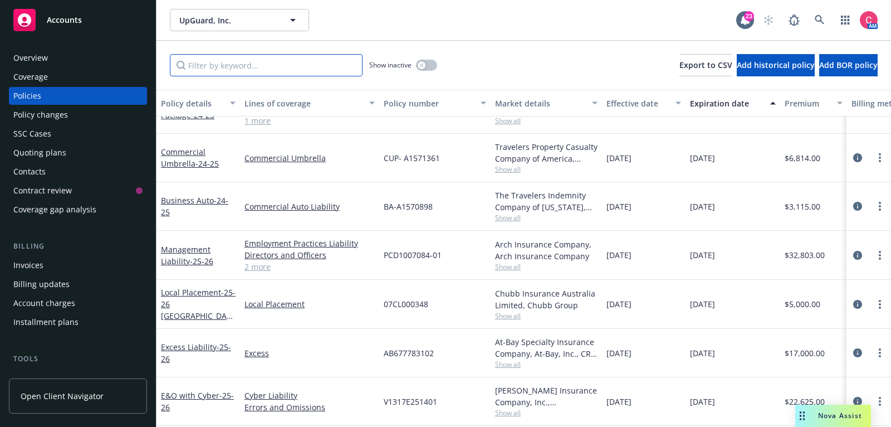
click at [328, 60] on input "Filter by keyword..." at bounding box center [266, 65] width 193 height 22
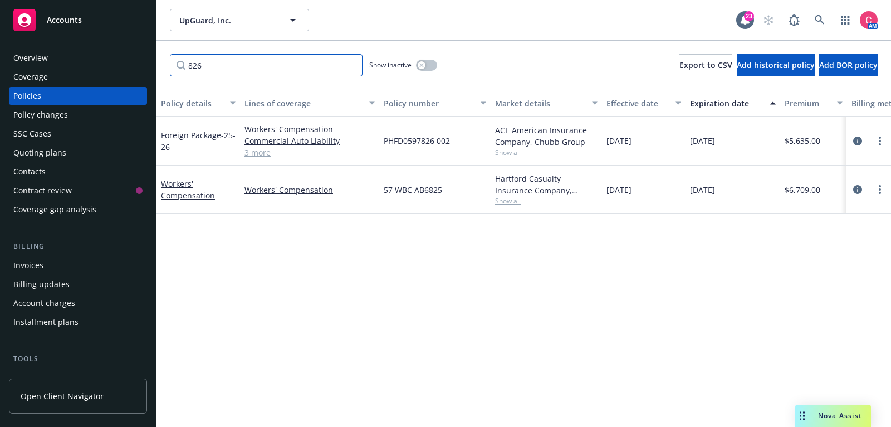
scroll to position [0, 0]
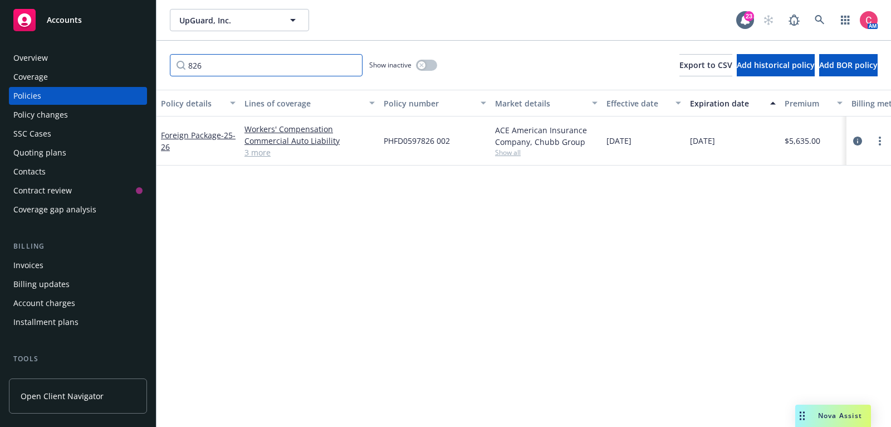
type input "826"
